Goal: Information Seeking & Learning: Understand process/instructions

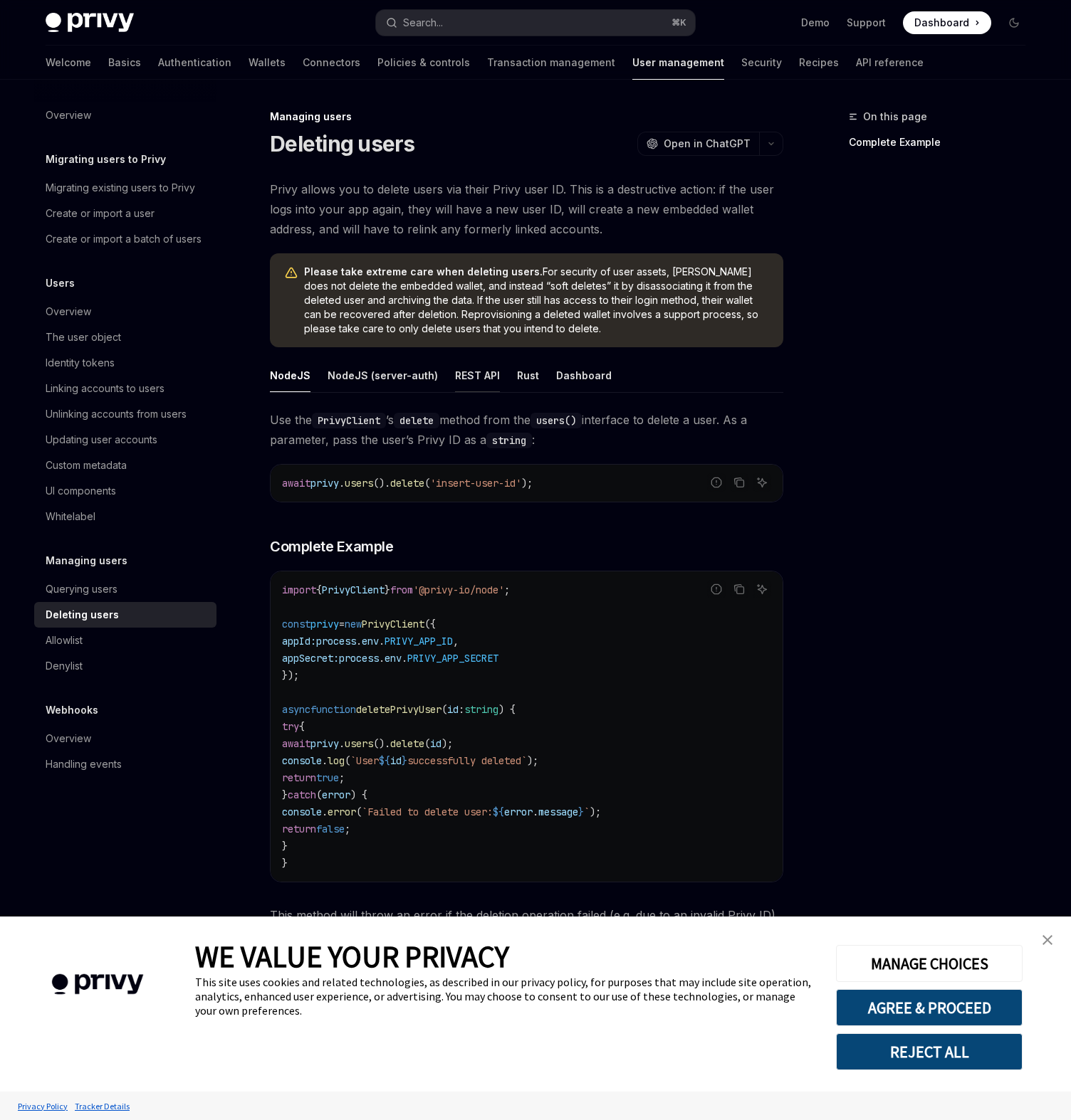
click at [478, 377] on div "REST API" at bounding box center [477, 375] width 45 height 34
type textarea "*"
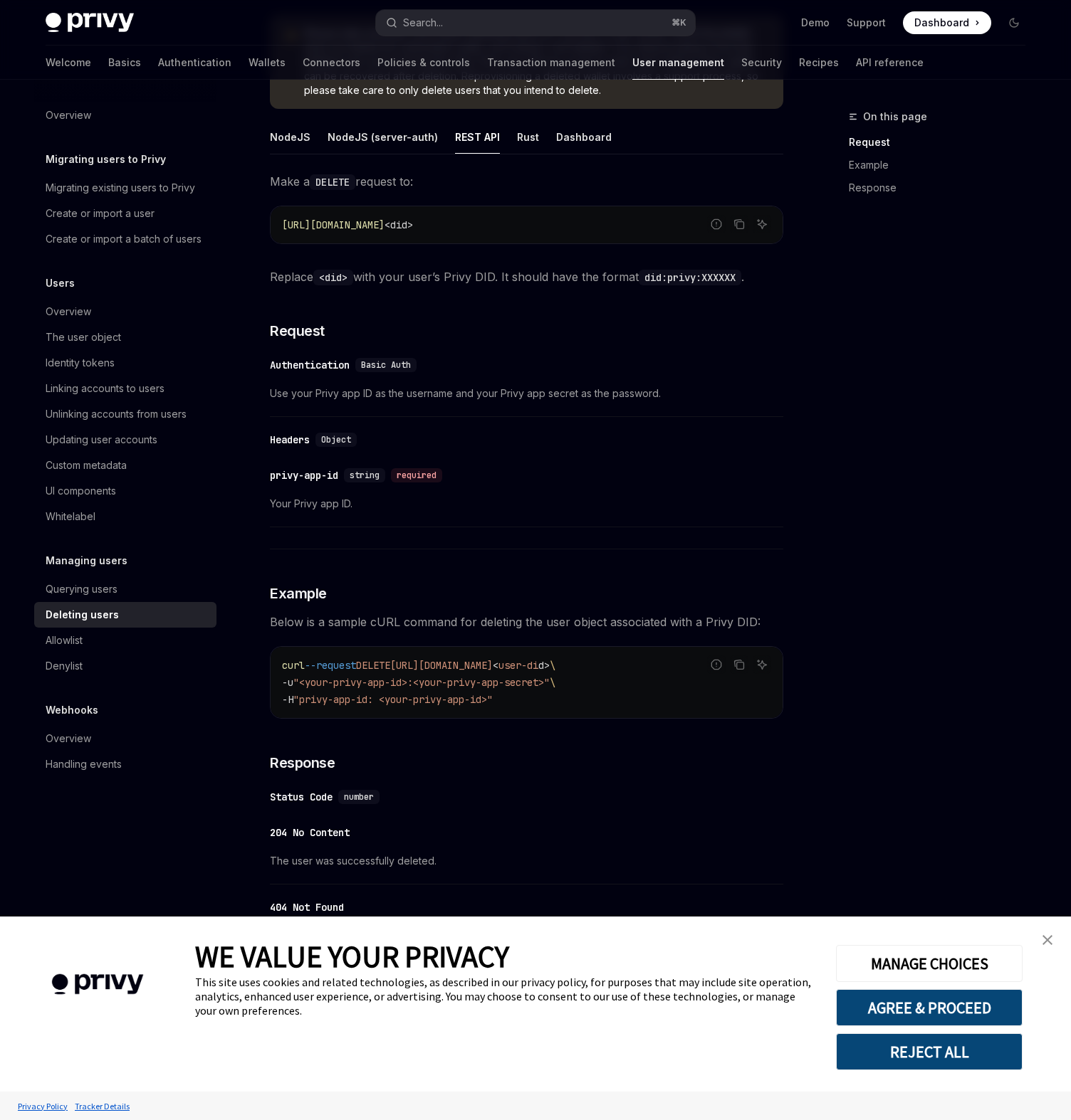
scroll to position [337, 0]
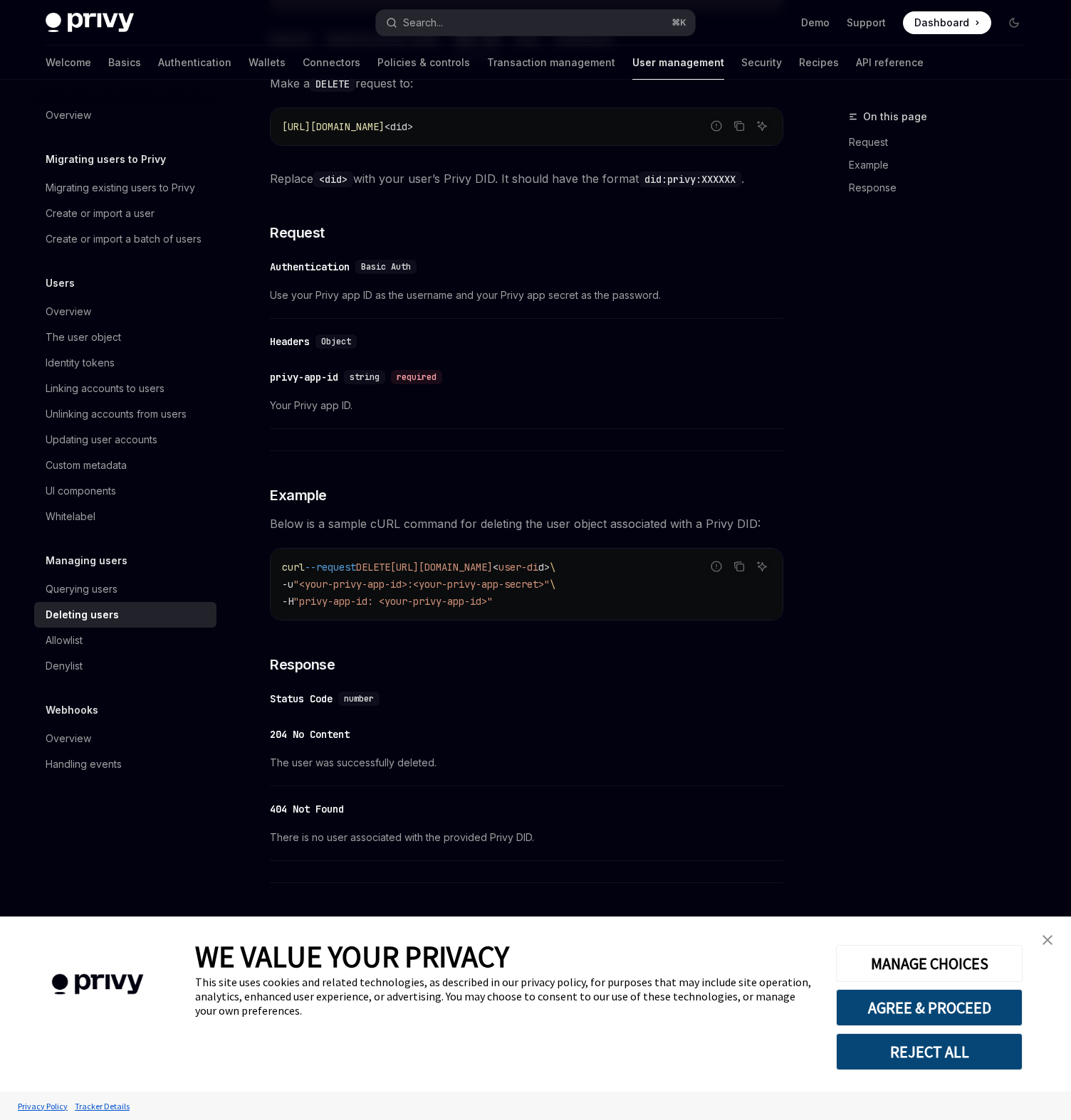
click at [1052, 942] on link "close banner" at bounding box center [1047, 940] width 29 height 29
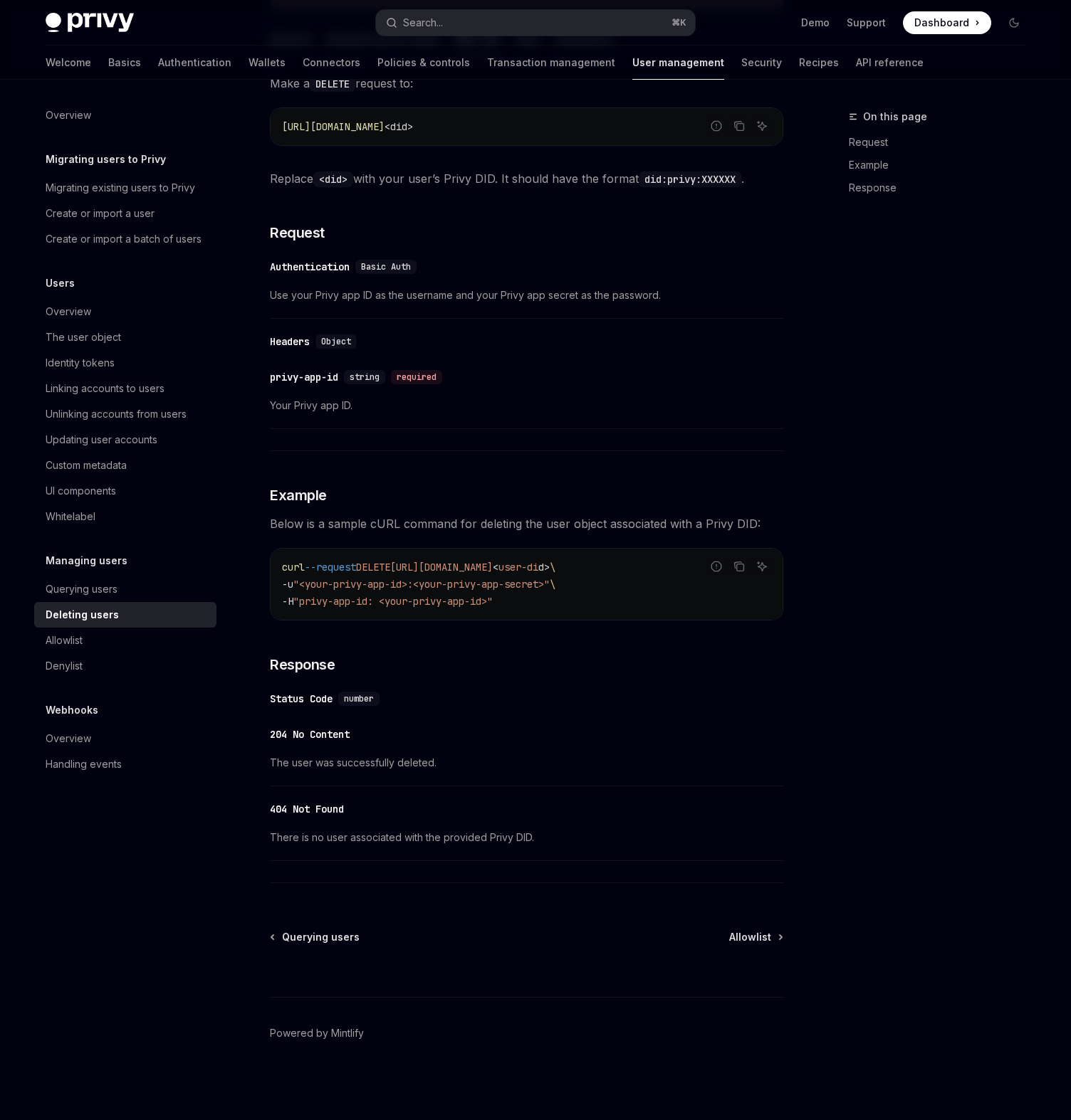
click at [329, 139] on div "https://auth.privy.io/api/v1/users/ <did>" at bounding box center [526, 126] width 512 height 37
drag, startPoint x: 282, startPoint y: 126, endPoint x: 489, endPoint y: 126, distance: 207.0
click at [384, 126] on span "https://auth.privy.io/api/v1/users/" at bounding box center [333, 126] width 102 height 13
copy span "https://auth.privy.io/api/v1/users/"
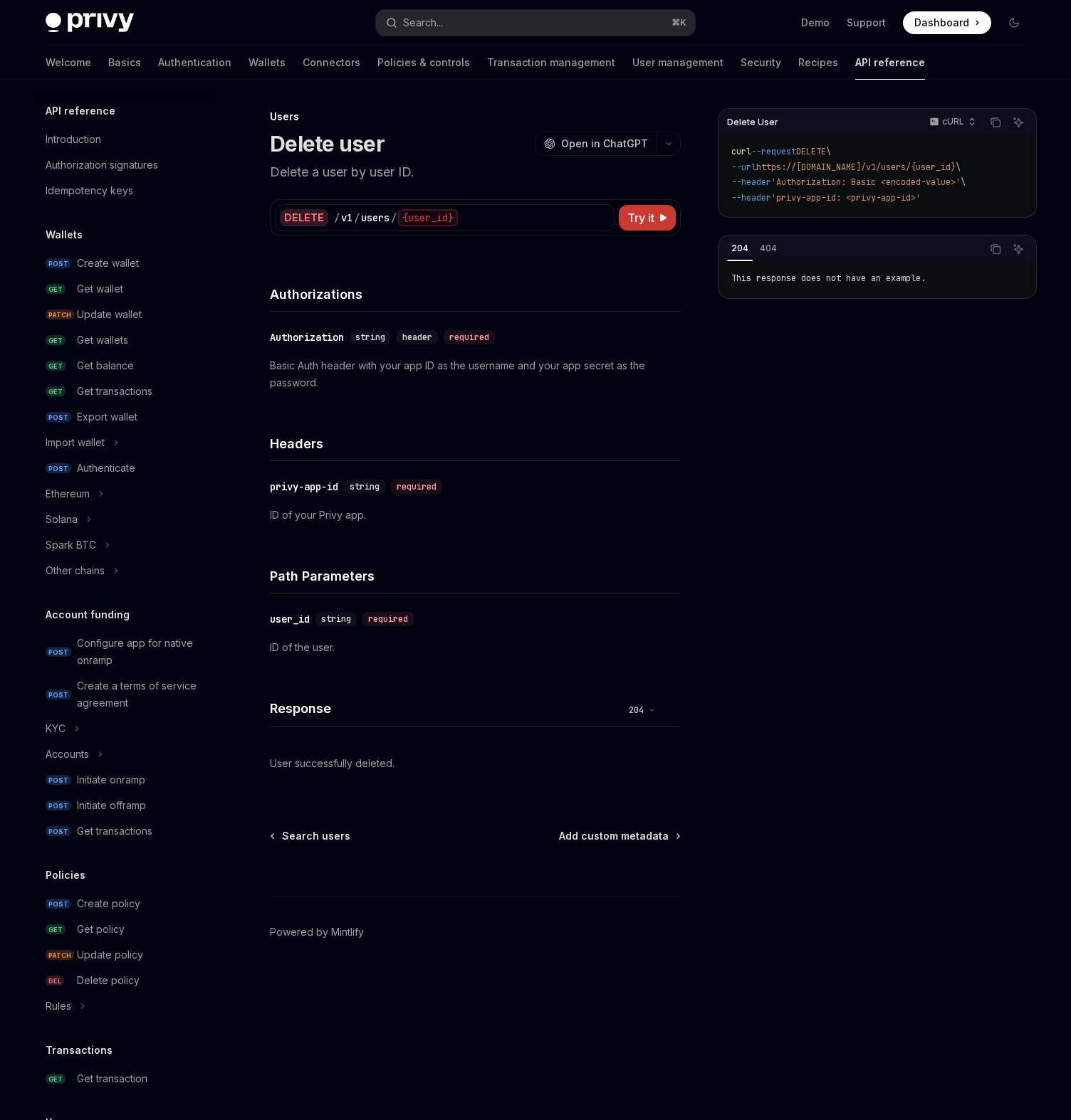
scroll to position [376, 0]
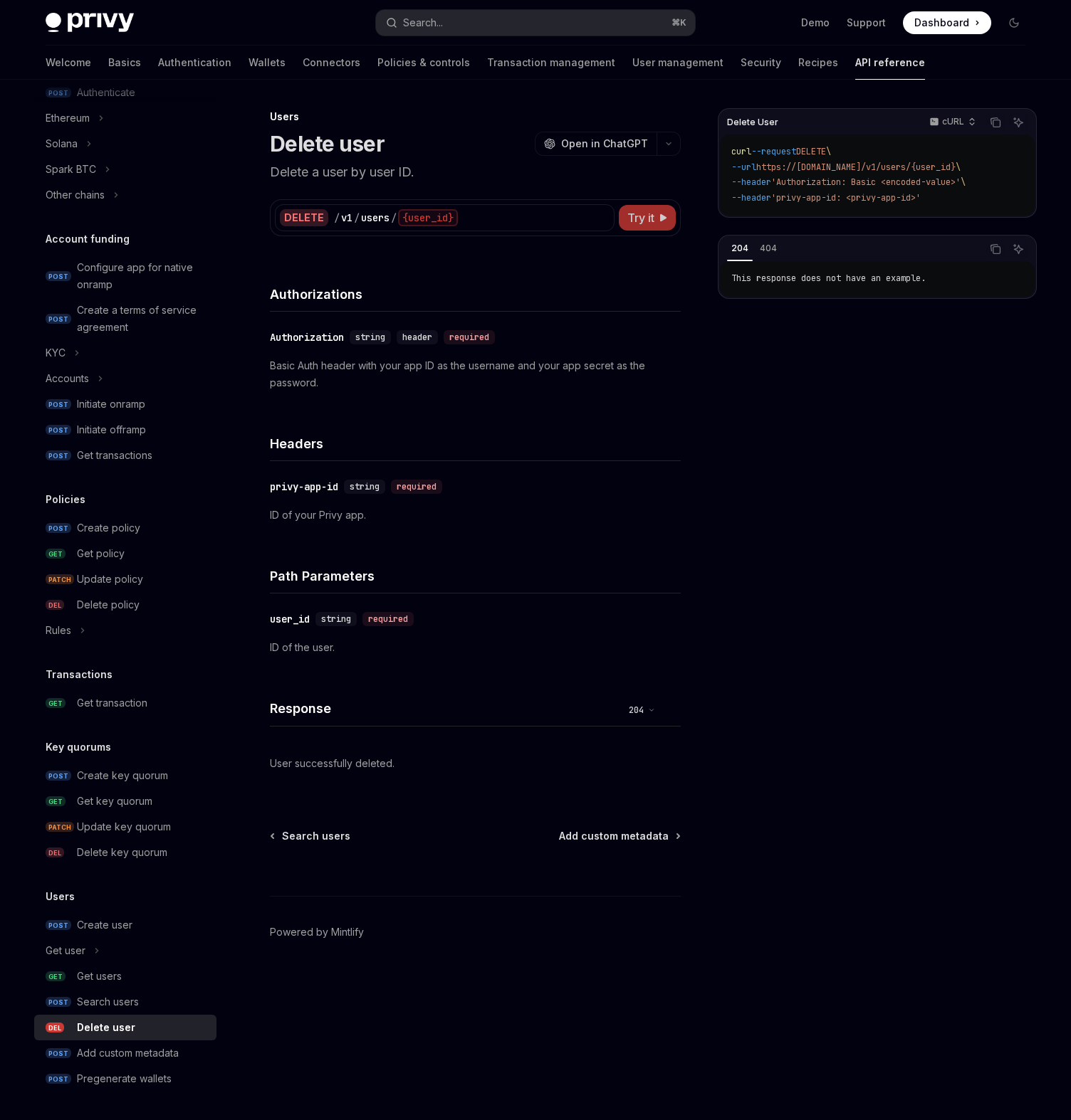
click at [639, 218] on span "Try it" at bounding box center [640, 218] width 27 height 17
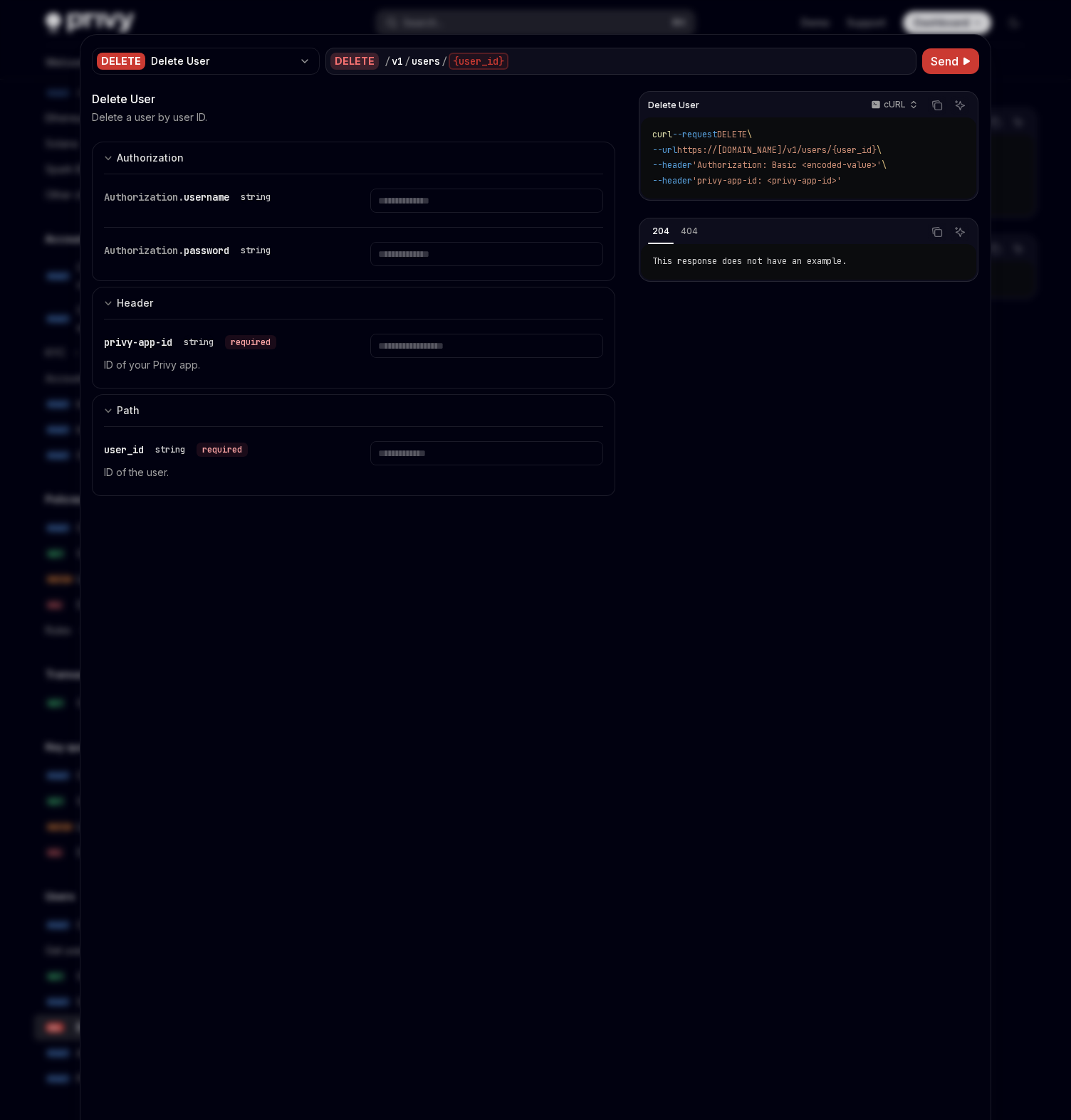
click at [777, 267] on span "This response does not have an example." at bounding box center [749, 261] width 194 height 11
click at [798, 195] on div "curl --request DELETE \ --url https://api.privy.io/v1/users/{user_id} \ --heade…" at bounding box center [808, 158] width 335 height 81
click at [821, 183] on span "'privy-app-id: <privy-app-id>'" at bounding box center [766, 180] width 150 height 11
click at [797, 172] on code "curl --request DELETE \ --url https://api.privy.io/v1/users/{user_id} \ --heade…" at bounding box center [808, 158] width 313 height 61
click at [738, 196] on div "curl --request DELETE \ --url https://api.privy.io/v1/users/{user_id} \ --heade…" at bounding box center [808, 158] width 335 height 81
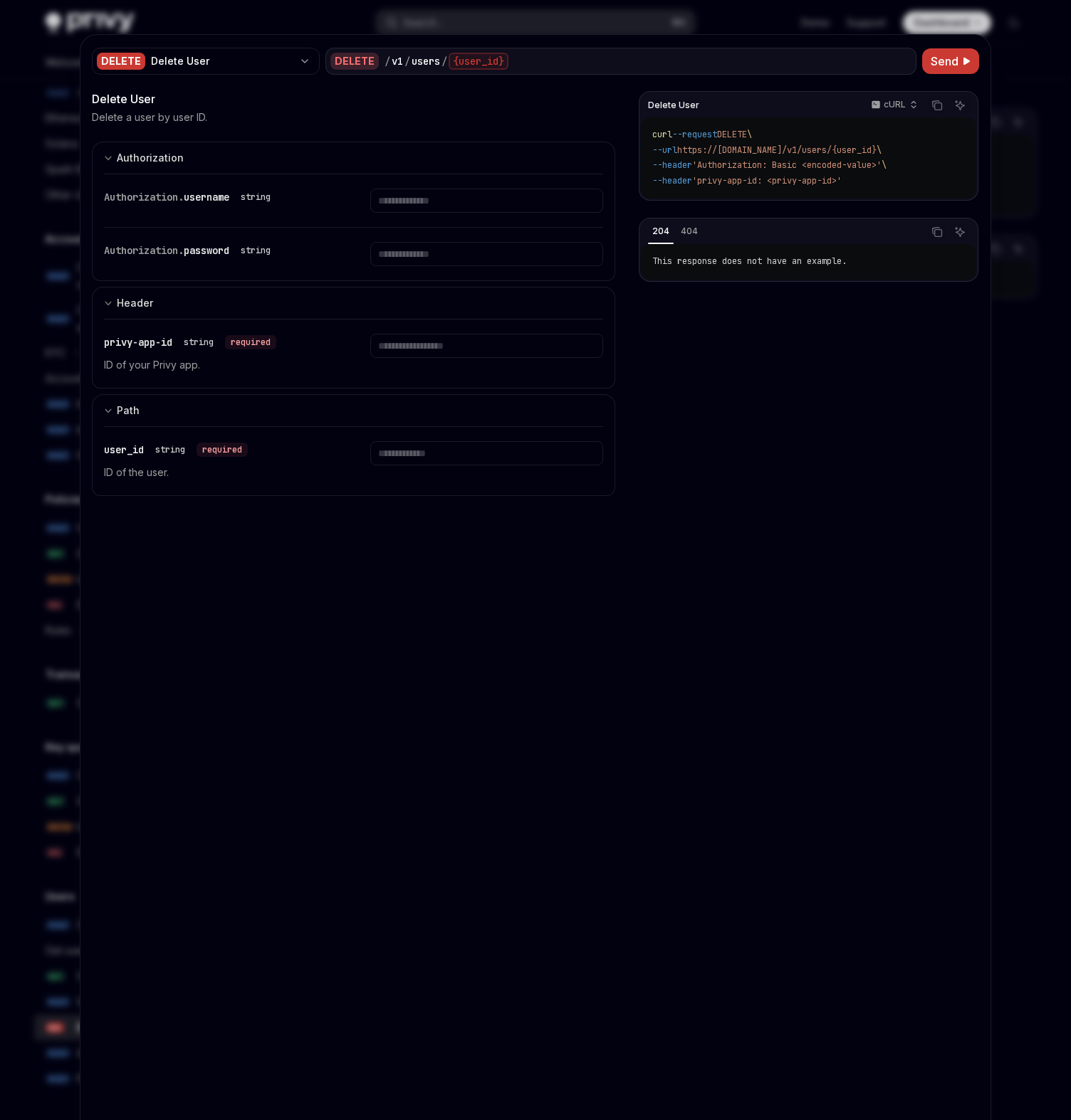
click at [829, 190] on div "curl --request DELETE \ --url https://api.privy.io/v1/users/{user_id} \ --heade…" at bounding box center [808, 158] width 335 height 81
click at [891, 104] on p "cURL" at bounding box center [894, 104] width 22 height 11
click at [162, 153] on div "Authorization" at bounding box center [150, 158] width 67 height 17
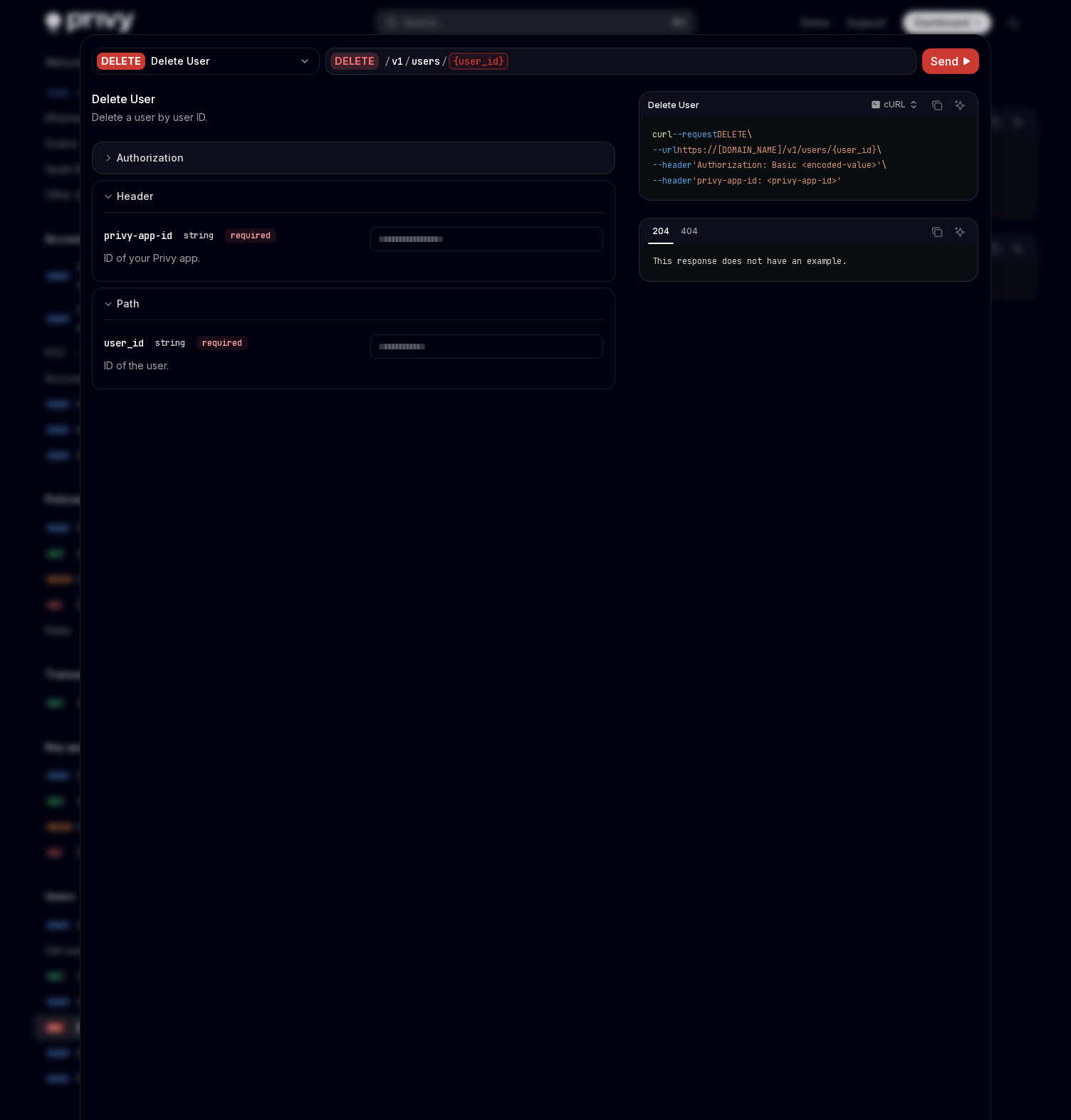
click at [162, 153] on div "Authorization" at bounding box center [150, 158] width 67 height 17
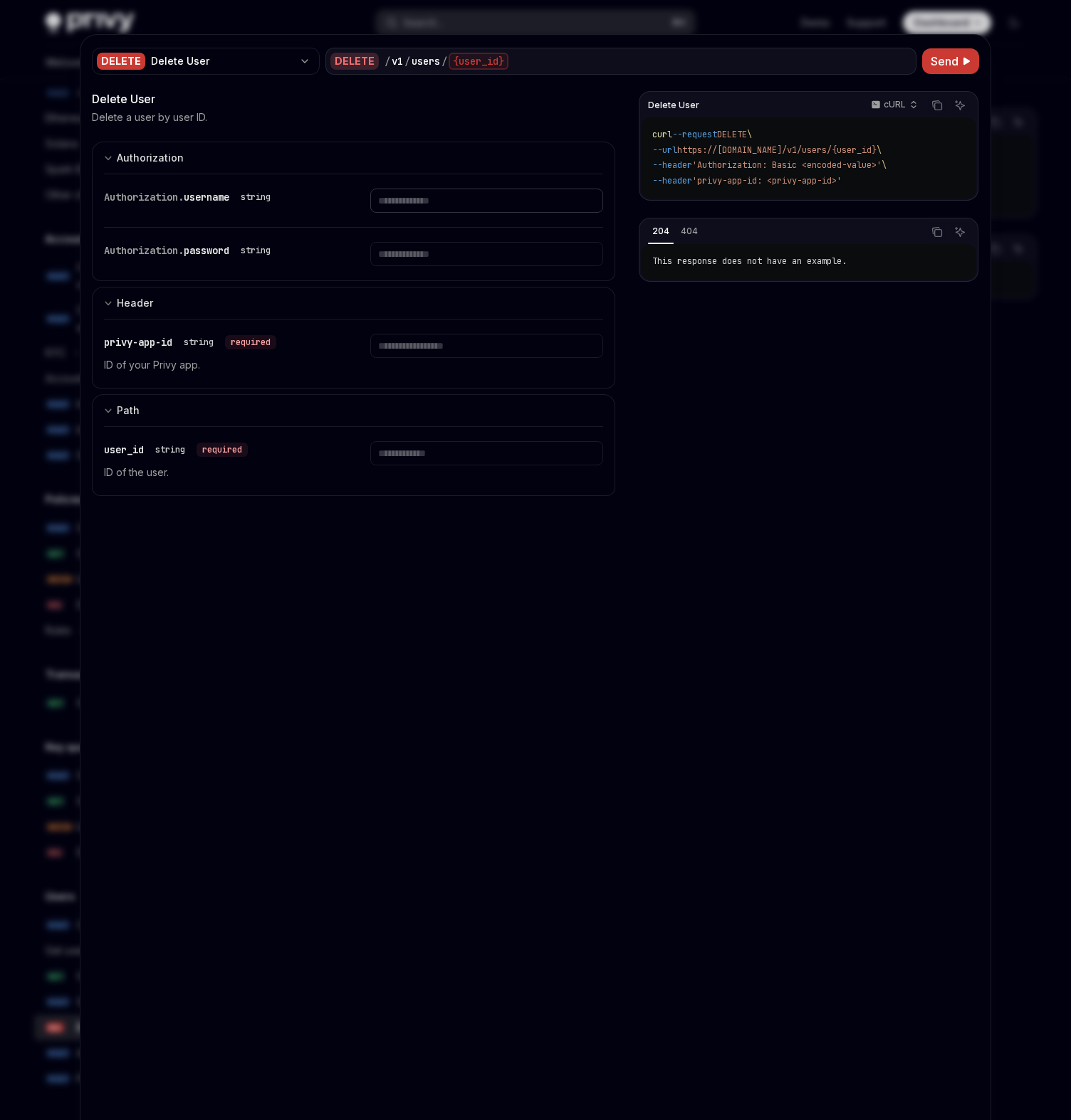
click at [376, 200] on input "Enter username" at bounding box center [487, 201] width 232 height 24
click at [433, 257] on input "Enter password" at bounding box center [487, 254] width 232 height 24
click at [164, 158] on div "Authorization" at bounding box center [150, 158] width 67 height 17
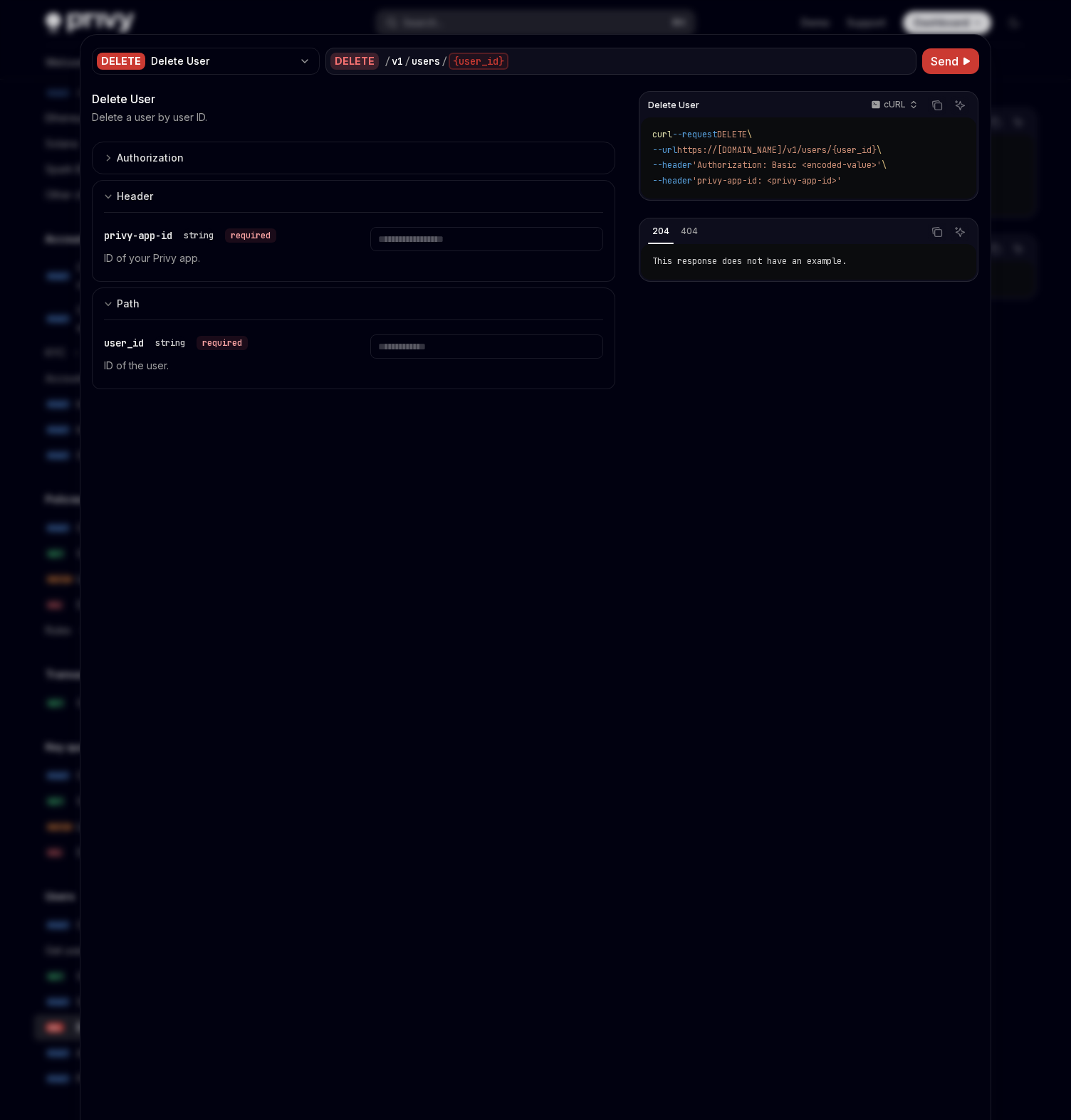
click at [868, 183] on code "curl --request DELETE \ --url https://api.privy.io/v1/users/{user_id} \ --heade…" at bounding box center [808, 158] width 313 height 61
click at [841, 173] on code "curl --request DELETE \ --url https://api.privy.io/v1/users/{user_id} \ --heade…" at bounding box center [808, 158] width 313 height 61
click at [849, 174] on code "curl --request DELETE \ --url https://api.privy.io/v1/users/{user_id} \ --heade…" at bounding box center [808, 158] width 313 height 61
click at [906, 106] on div "cURL" at bounding box center [894, 104] width 61 height 20
click at [882, 145] on div "Python" at bounding box center [863, 151] width 74 height 11
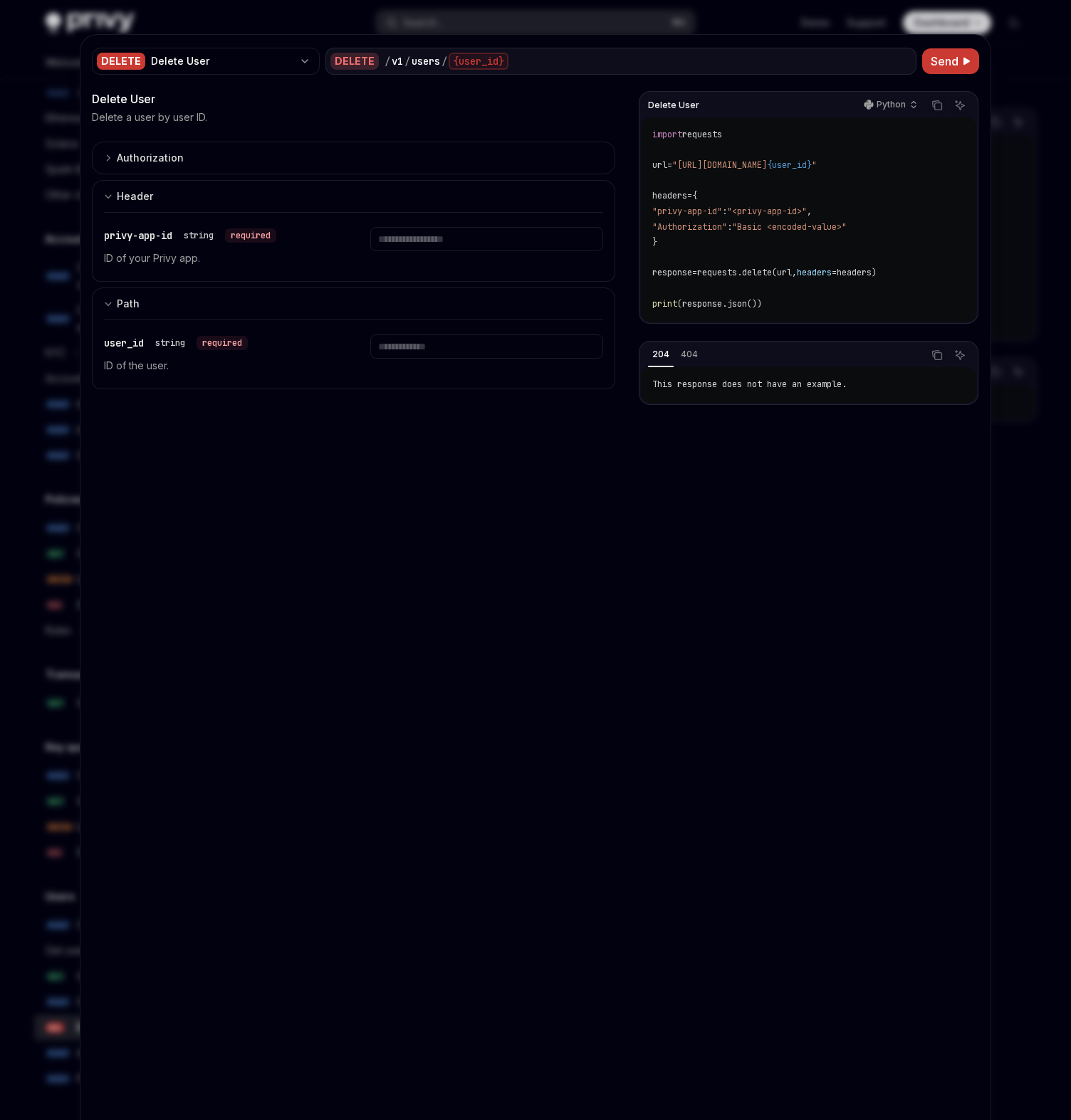
click at [825, 223] on span ""Basic <encoded-value>"" at bounding box center [789, 227] width 114 height 11
click at [807, 212] on span ""<privy-app-id>"" at bounding box center [767, 211] width 80 height 11
click at [807, 216] on span ""<privy-app-id>"" at bounding box center [767, 211] width 80 height 11
click at [960, 100] on icon "Ask AI" at bounding box center [959, 105] width 11 height 11
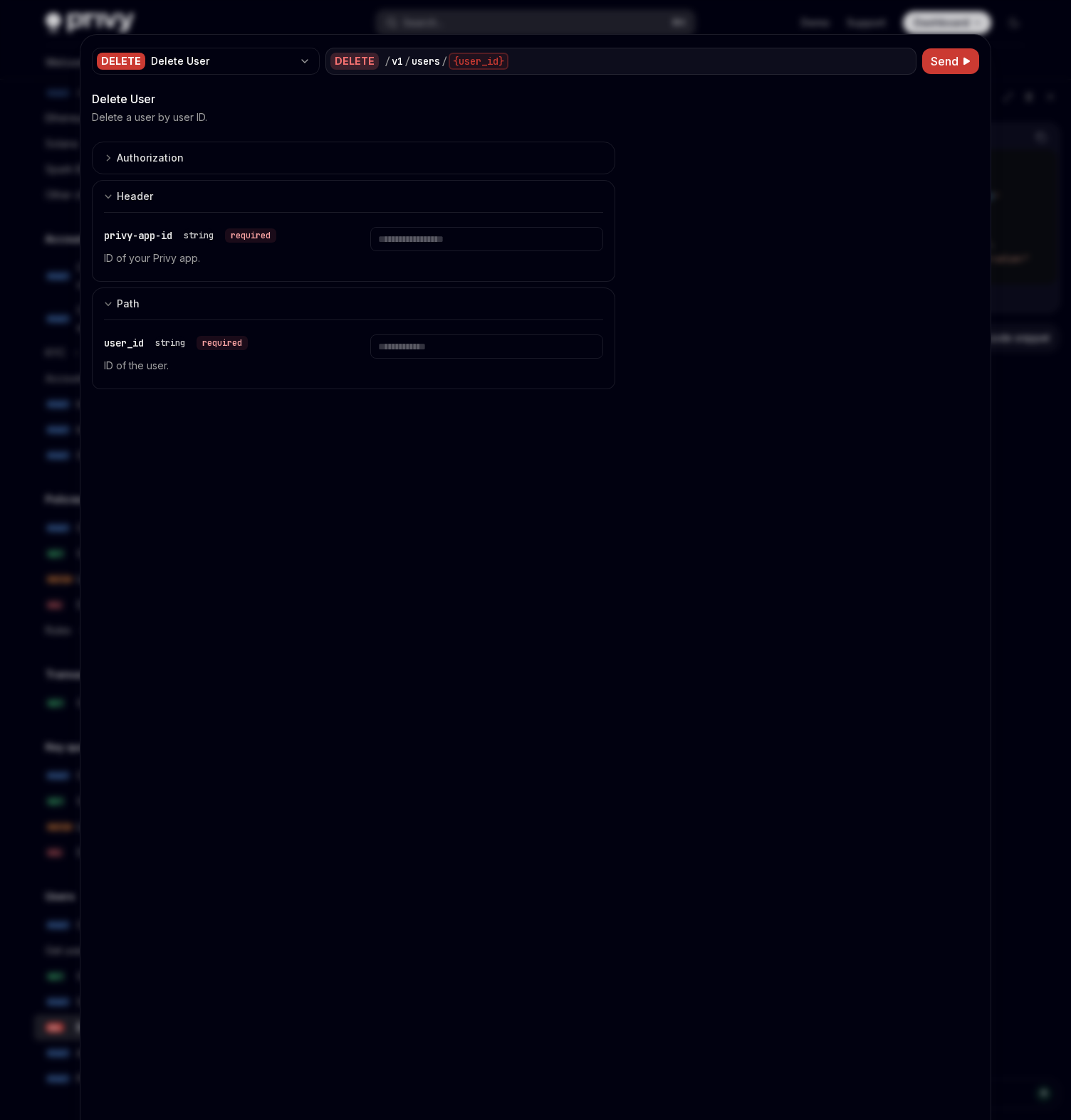
click at [942, 47] on div "DELETE Delete User DELETE / v1 / users / {user_id} Send" at bounding box center [535, 61] width 887 height 30
click at [938, 54] on span "Send" at bounding box center [945, 61] width 28 height 17
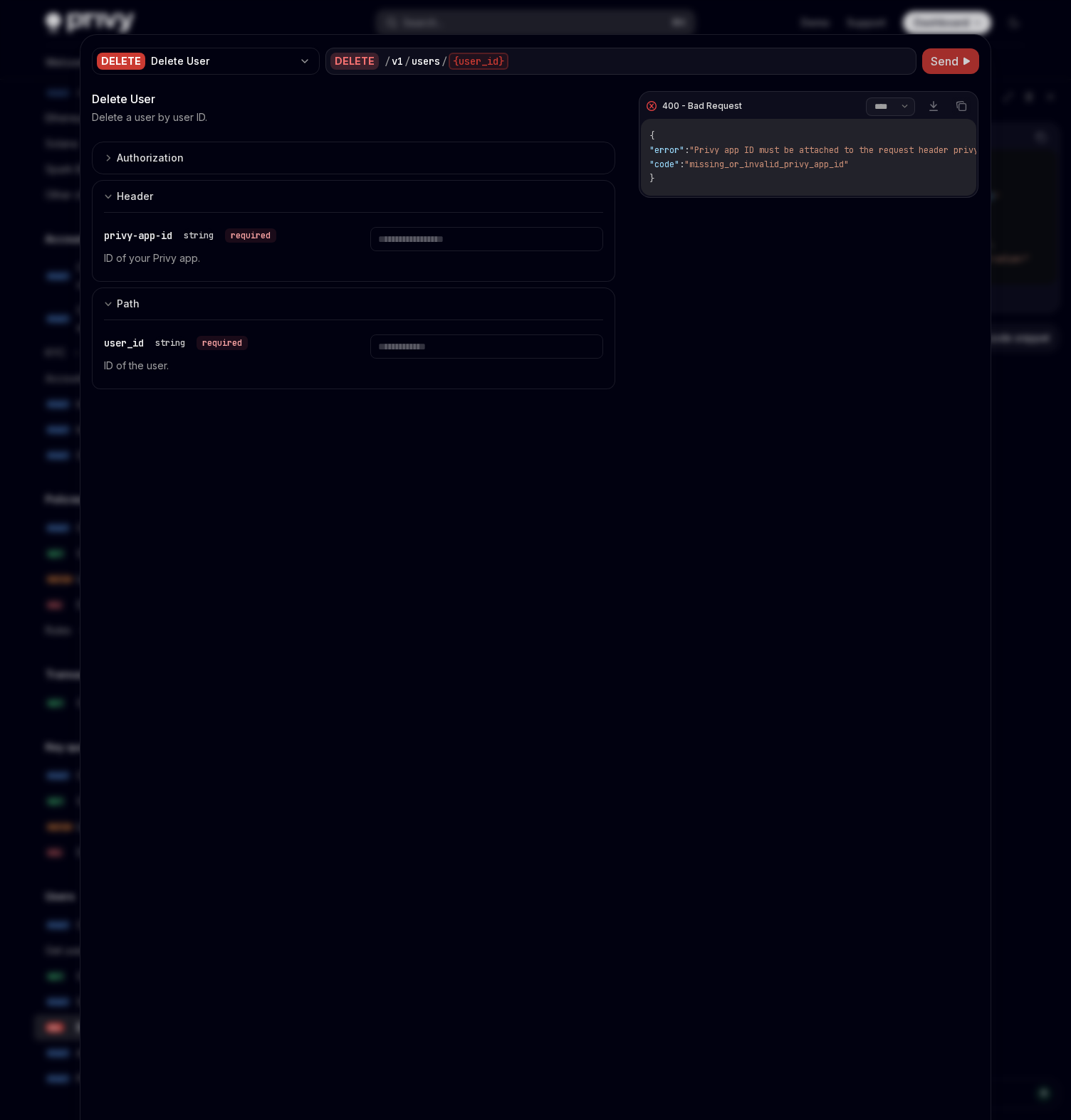
click at [866, 103] on select "**** *******" at bounding box center [890, 106] width 49 height 18
type textarea "*"
select select "*******"
click at [866, 98] on select "**** *******" at bounding box center [890, 106] width 49 height 18
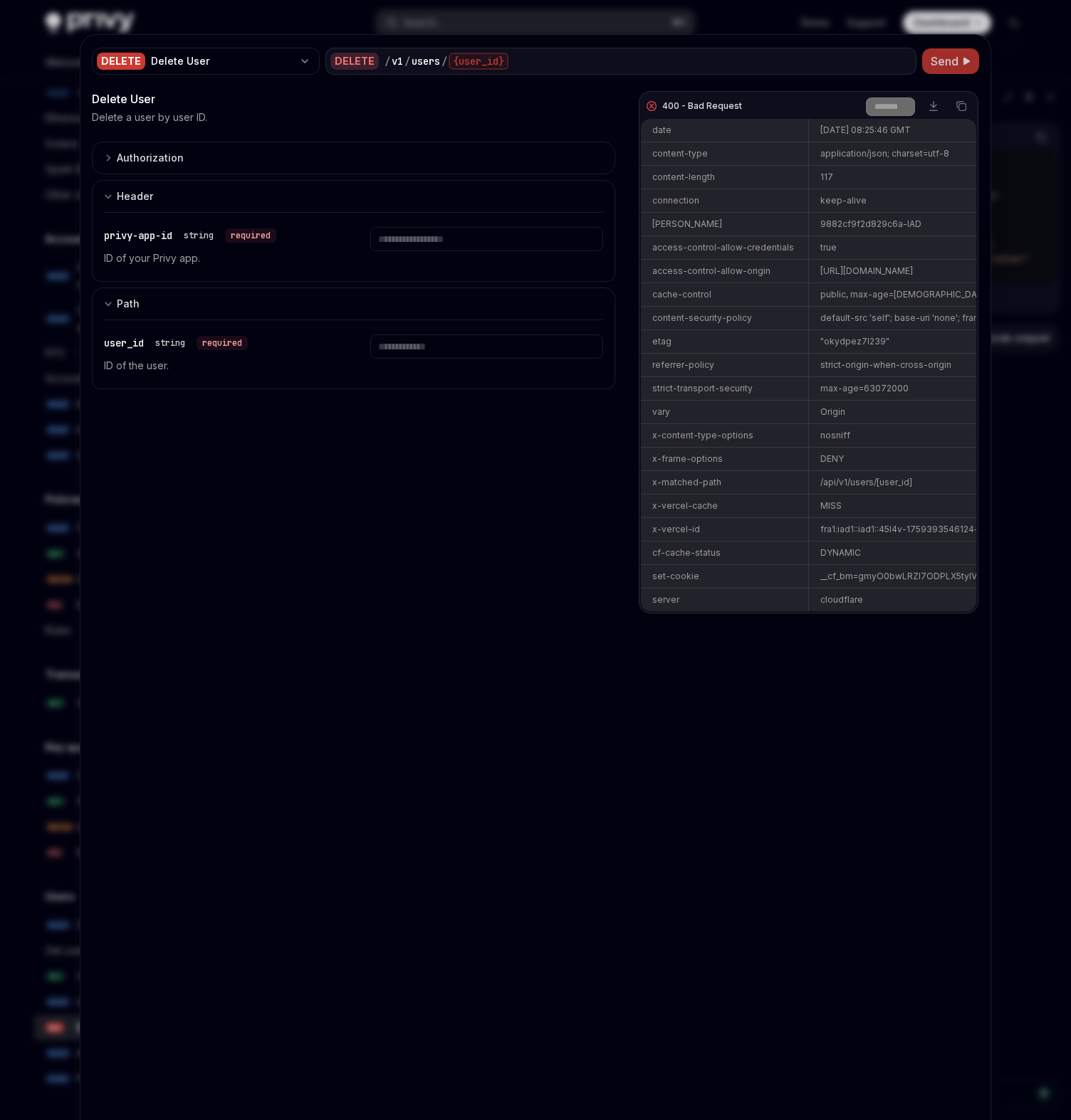
click at [428, 497] on div "Delete User Delete a user by user ID. 400 - Bad Request **** ******* Download C…" at bounding box center [353, 650] width 523 height 1120
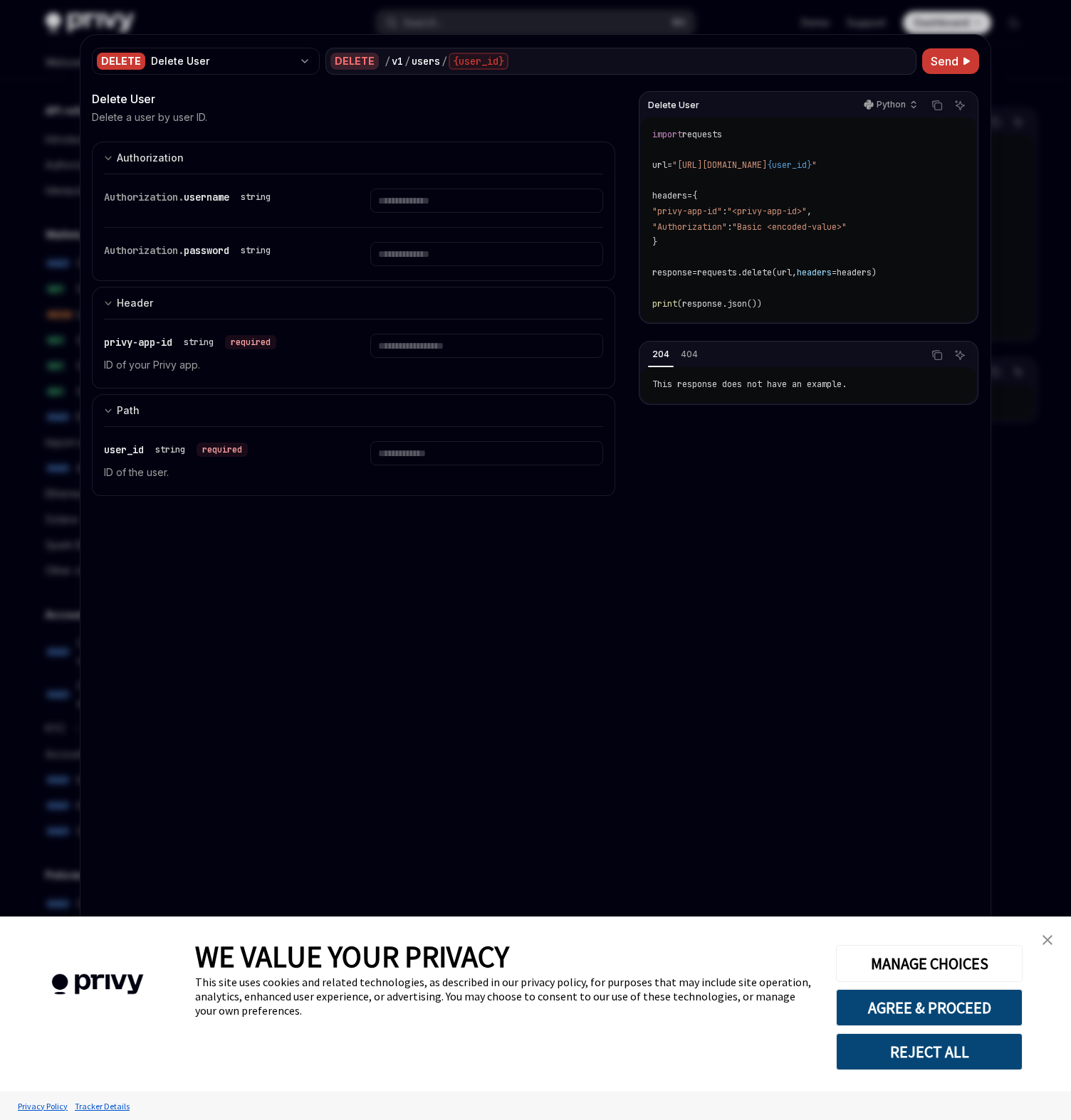
scroll to position [376, 0]
click at [1044, 940] on img "close banner" at bounding box center [1048, 940] width 10 height 10
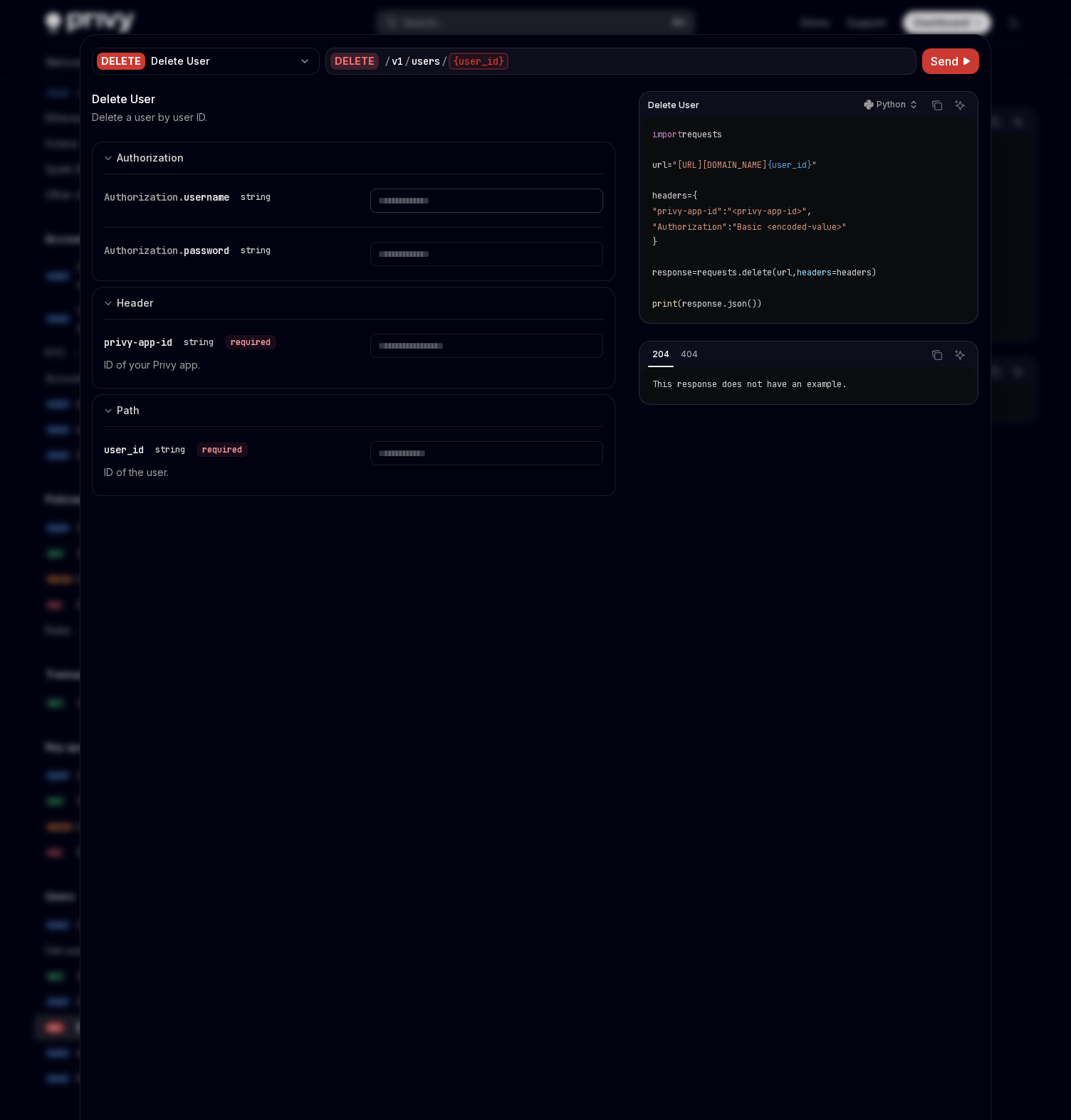
click at [416, 192] on input "Enter username" at bounding box center [487, 201] width 232 height 24
click at [297, 58] on div "DELETE Delete User" at bounding box center [205, 61] width 228 height 27
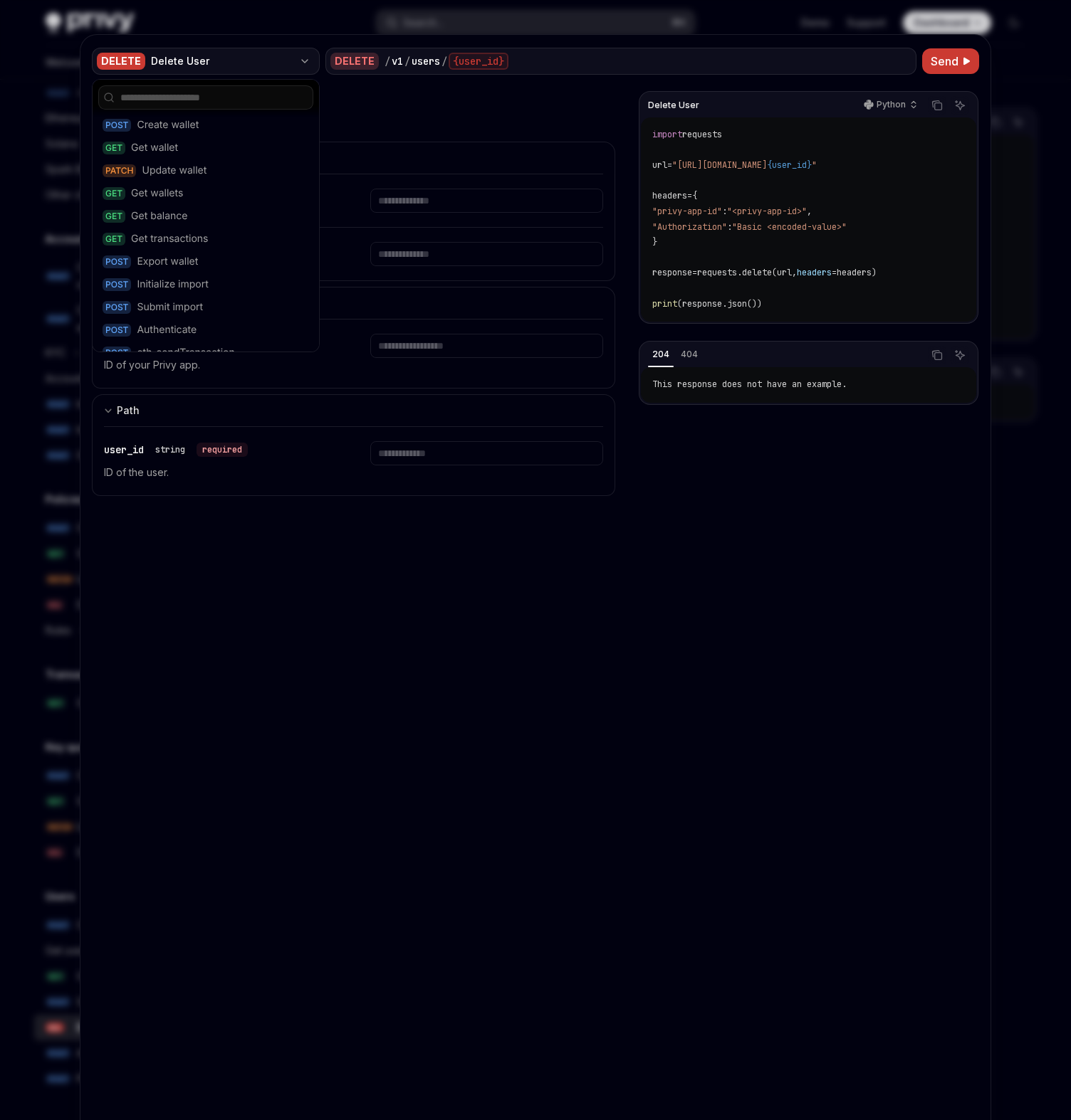
click at [297, 58] on div "DELETE Delete User" at bounding box center [205, 61] width 228 height 27
